Goal: Information Seeking & Learning: Learn about a topic

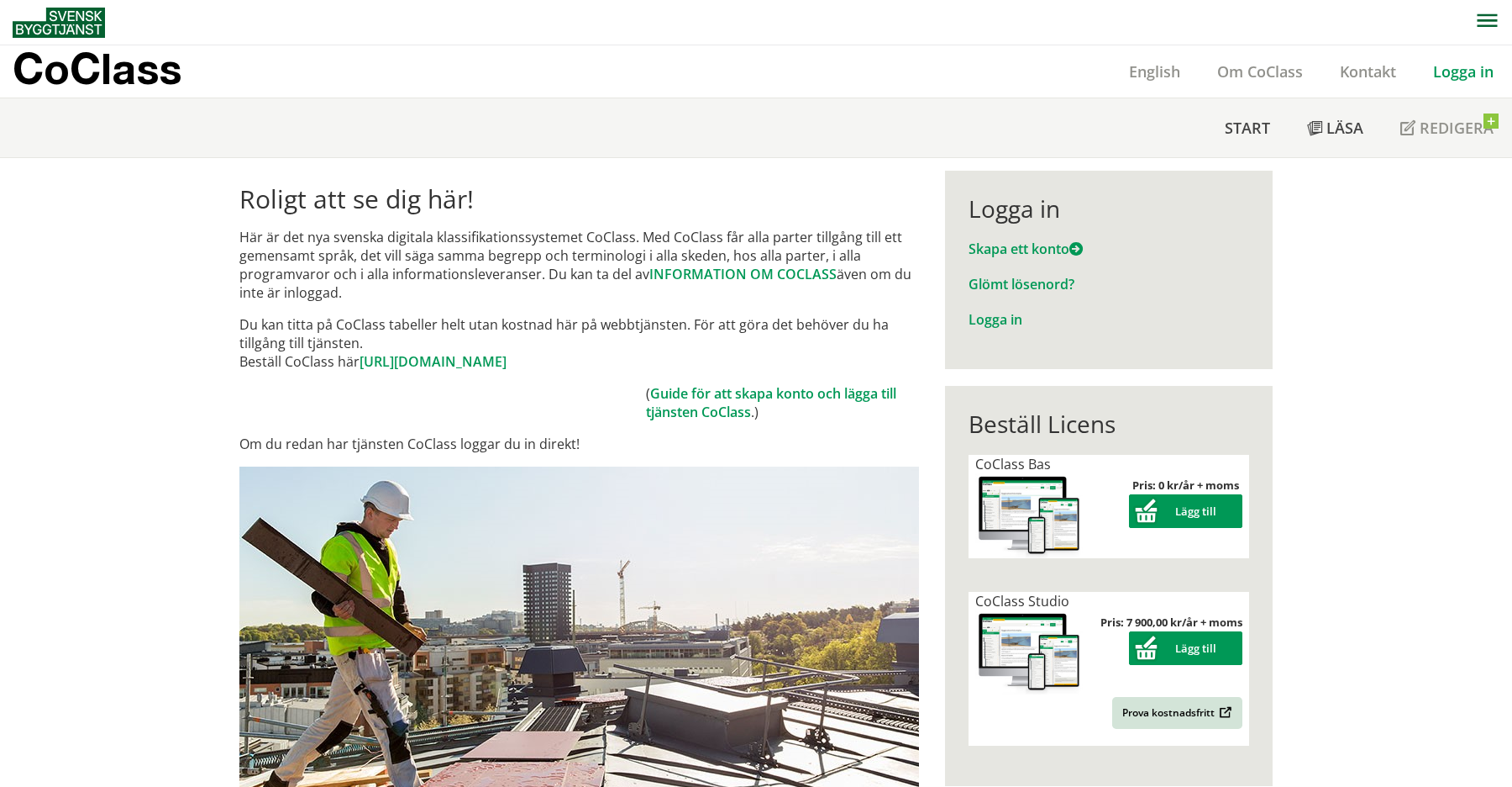
click at [1463, 80] on link "Logga in" at bounding box center [1464, 72] width 98 height 21
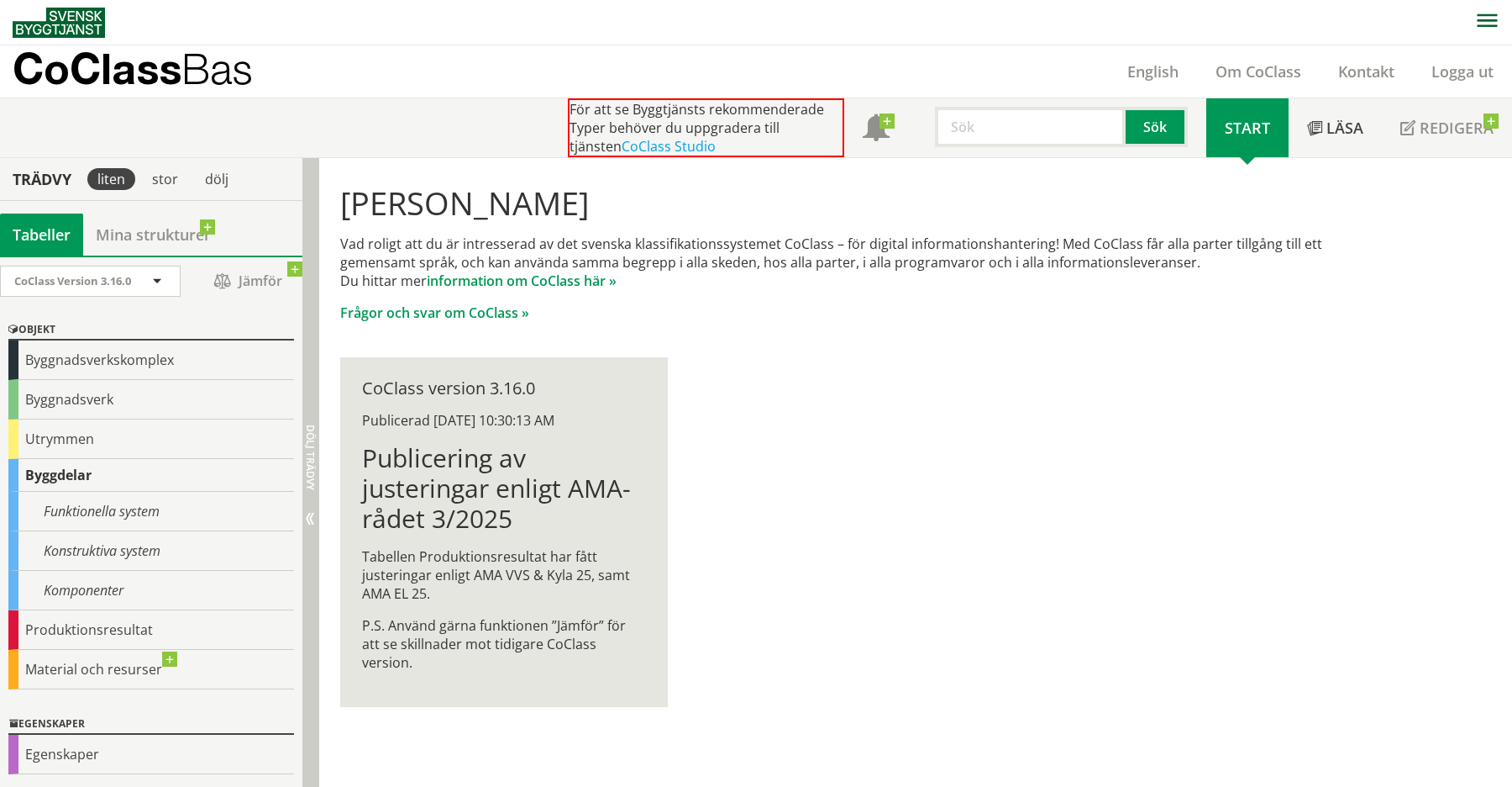
click at [310, 469] on span "Dölj trädvy" at bounding box center [309, 457] width 14 height 65
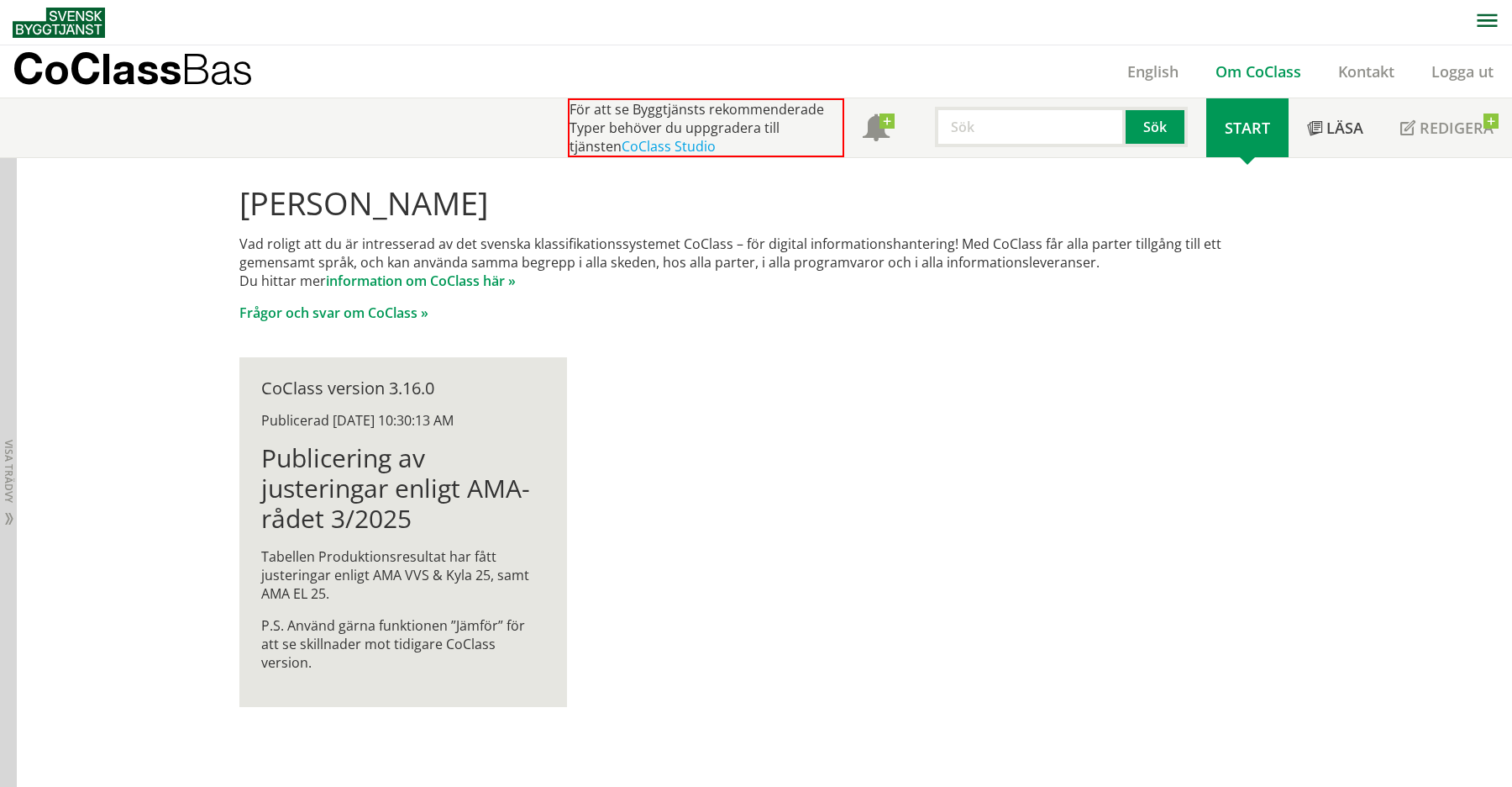
click at [1230, 69] on link "Om CoClass" at bounding box center [1258, 72] width 123 height 21
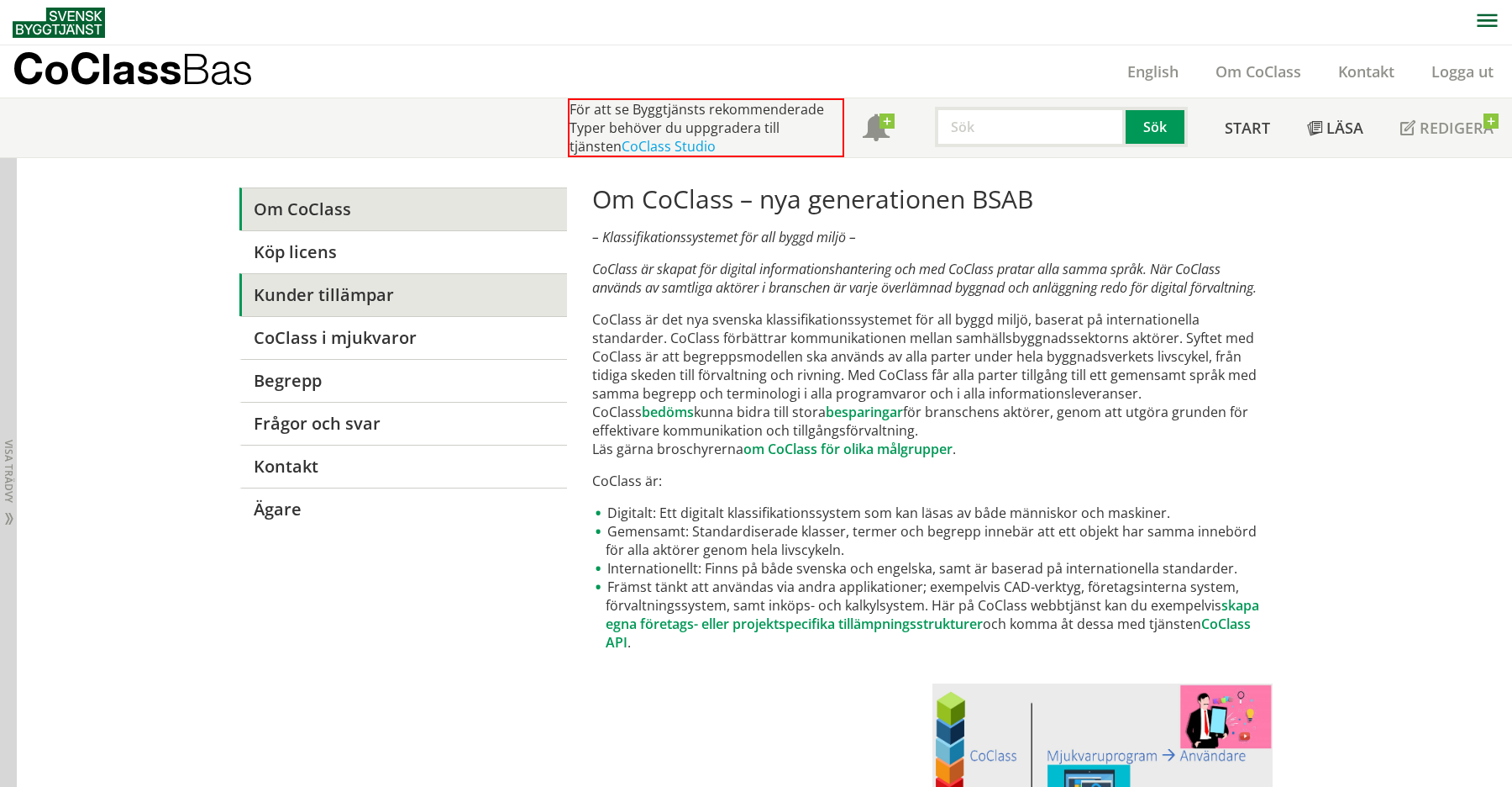
click at [386, 298] on link "Kunder tillämpar" at bounding box center [403, 295] width 327 height 43
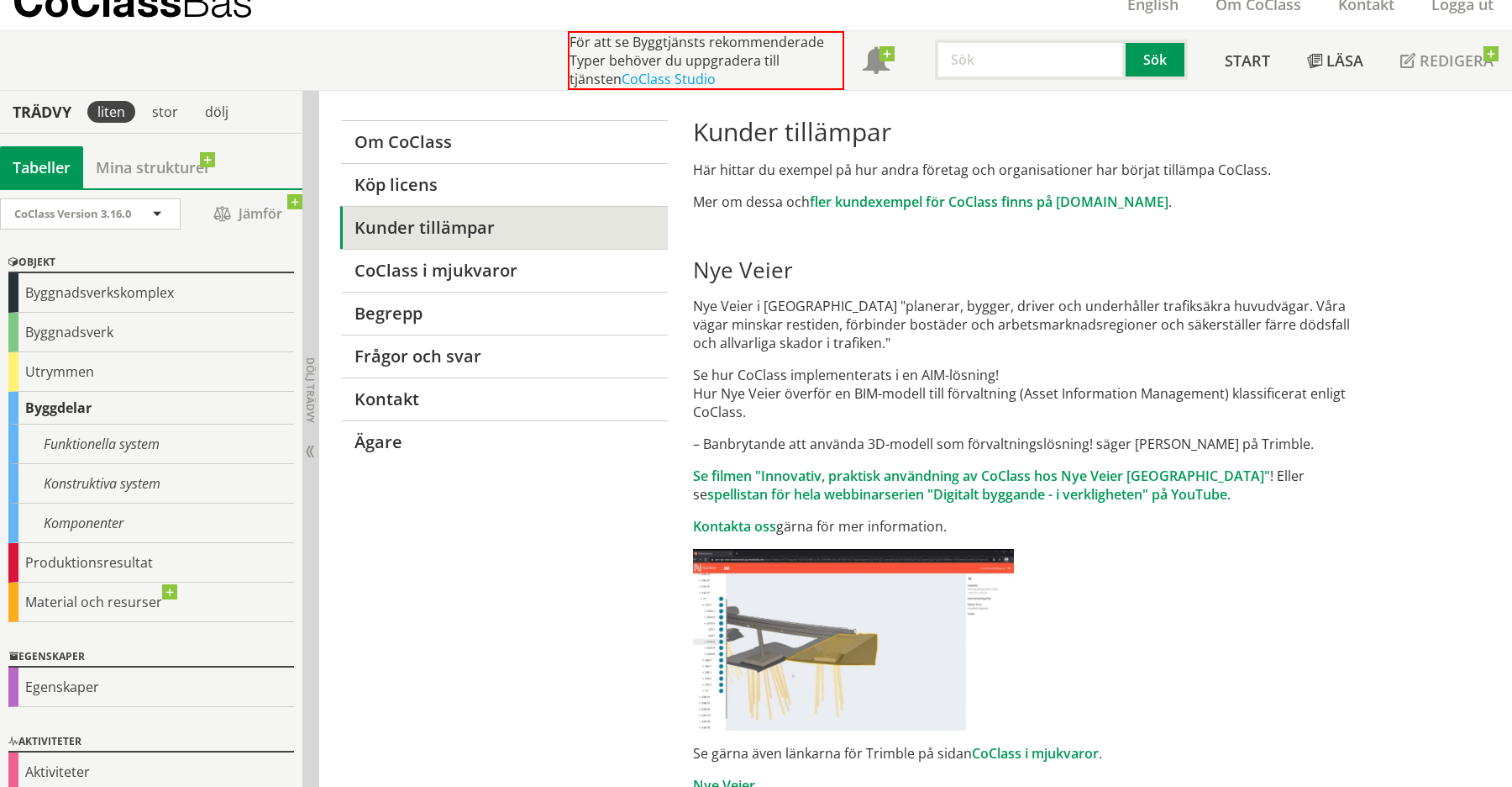
scroll to position [35, 0]
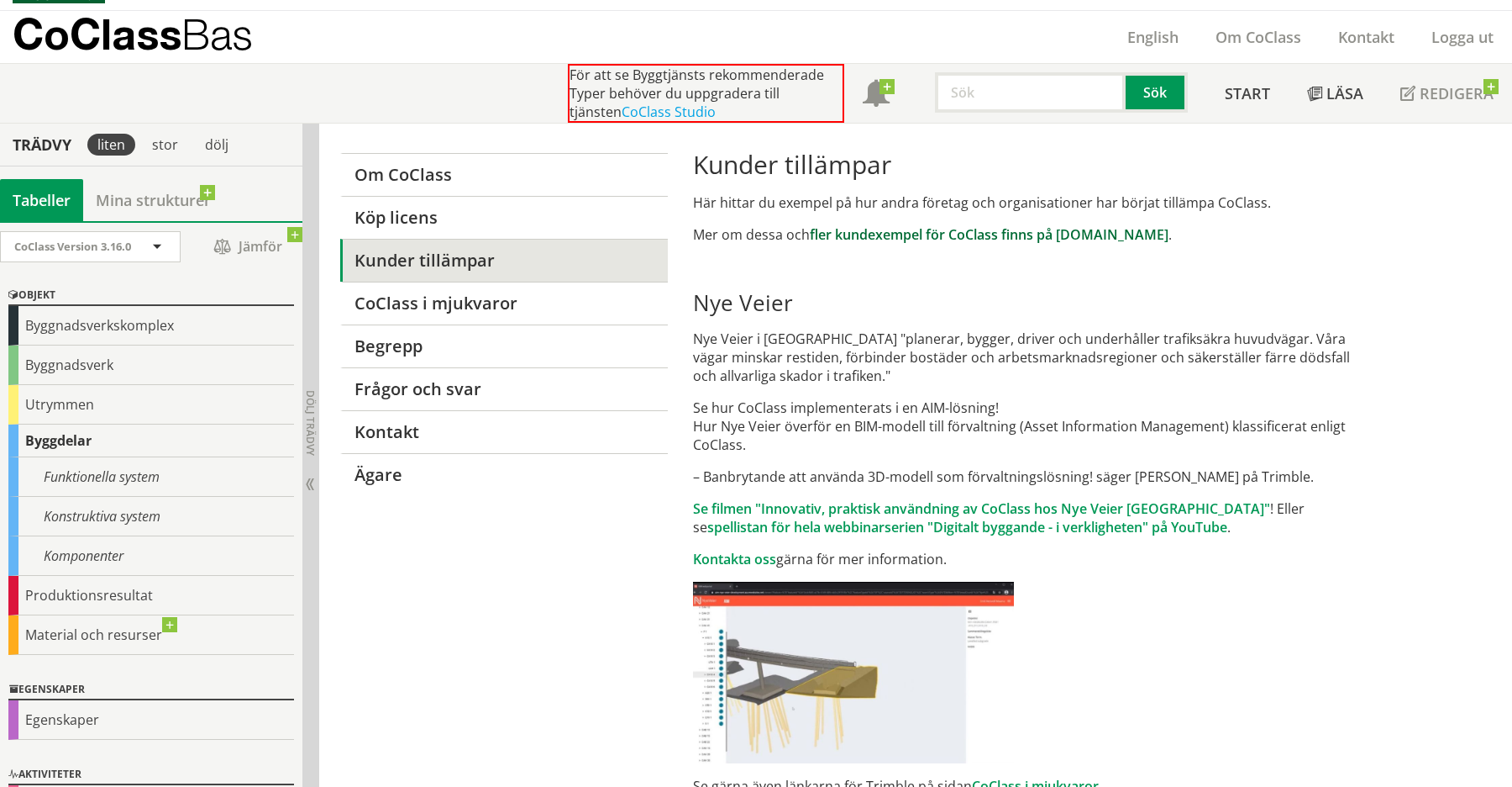
click at [812, 242] on link "fler kundexempel för CoClass finns på [DOMAIN_NAME]" at bounding box center [989, 235] width 359 height 19
